Goal: Information Seeking & Learning: Learn about a topic

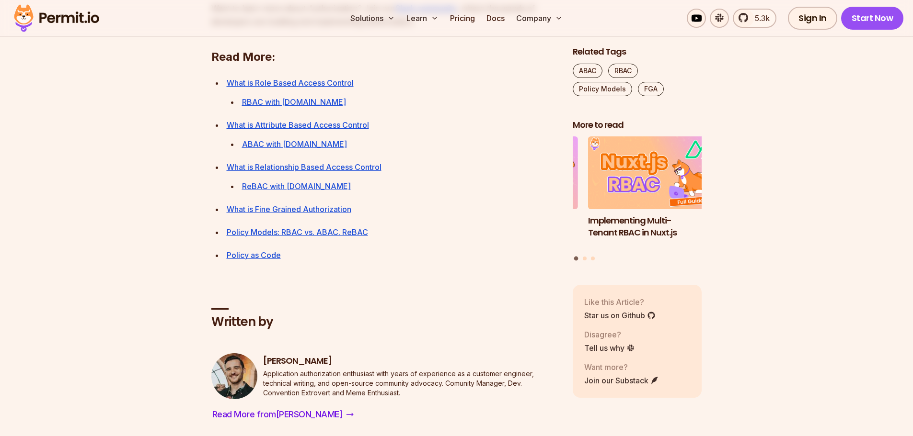
scroll to position [3449, 0]
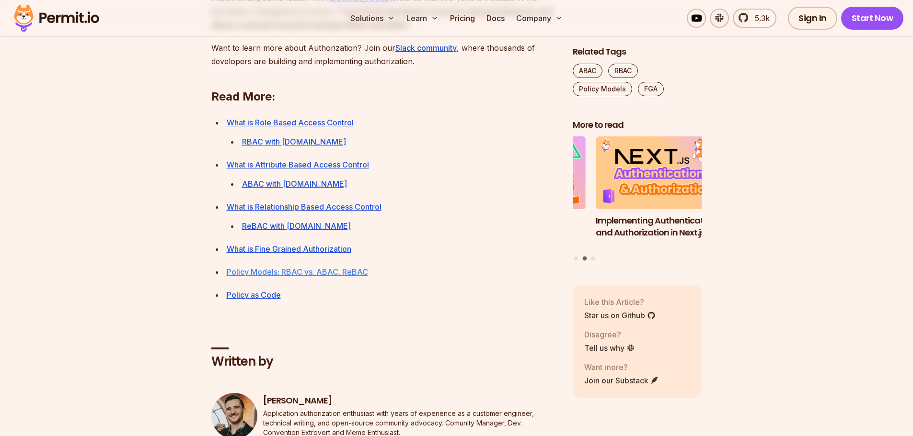
click at [331, 277] on link "Policy Models: RBAC vs. ABAC. ReBAC" at bounding box center [297, 272] width 141 height 10
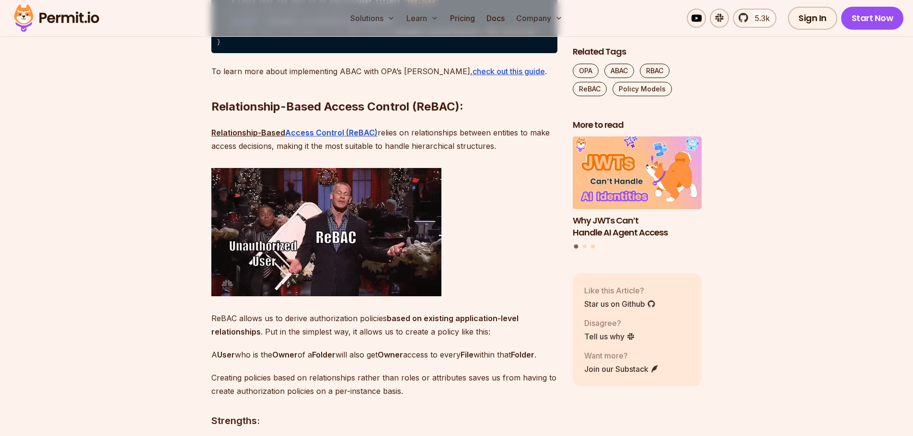
scroll to position [3018, 0]
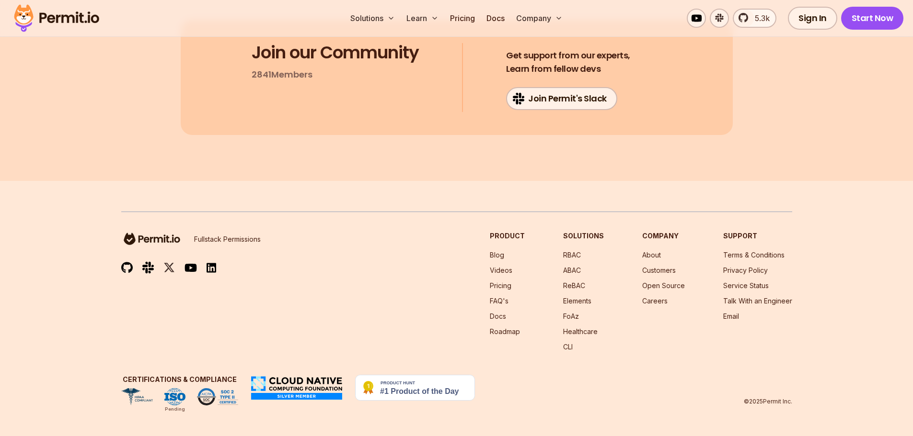
scroll to position [11977, 0]
